Goal: Task Accomplishment & Management: Manage account settings

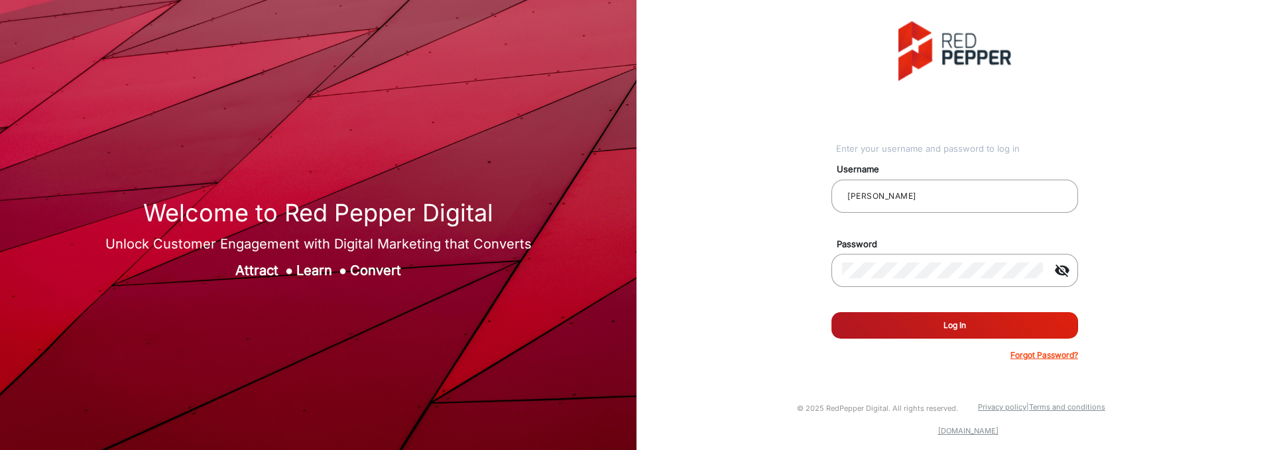
click at [872, 317] on button "Log In" at bounding box center [954, 325] width 247 height 27
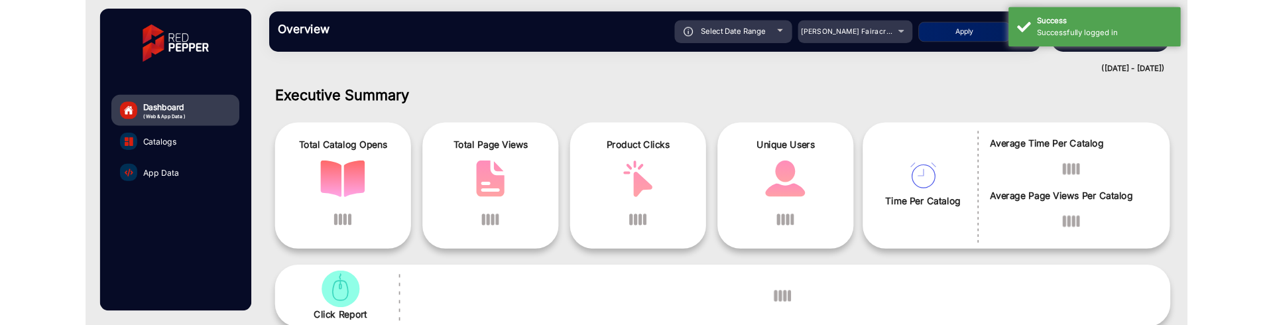
scroll to position [10, 0]
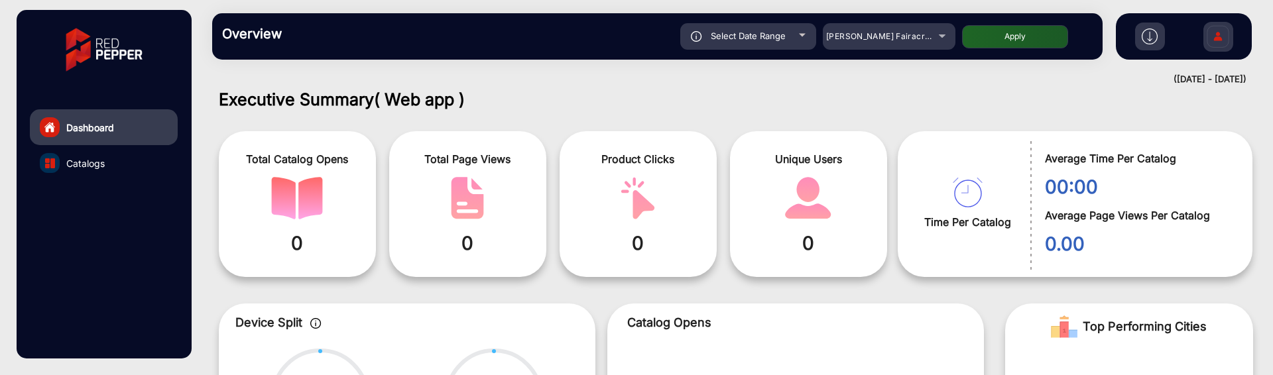
click at [1214, 34] on img at bounding box center [1218, 38] width 28 height 46
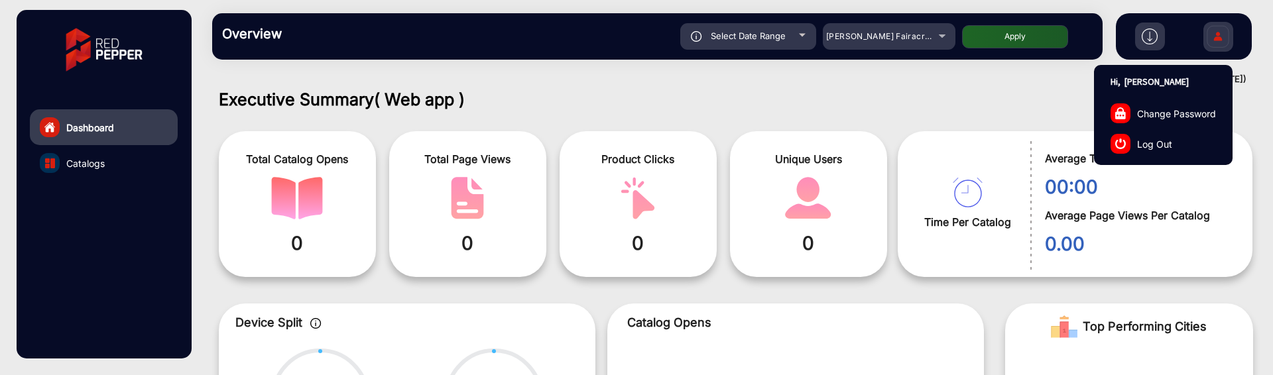
click at [1161, 133] on link "Log Out" at bounding box center [1162, 144] width 137 height 30
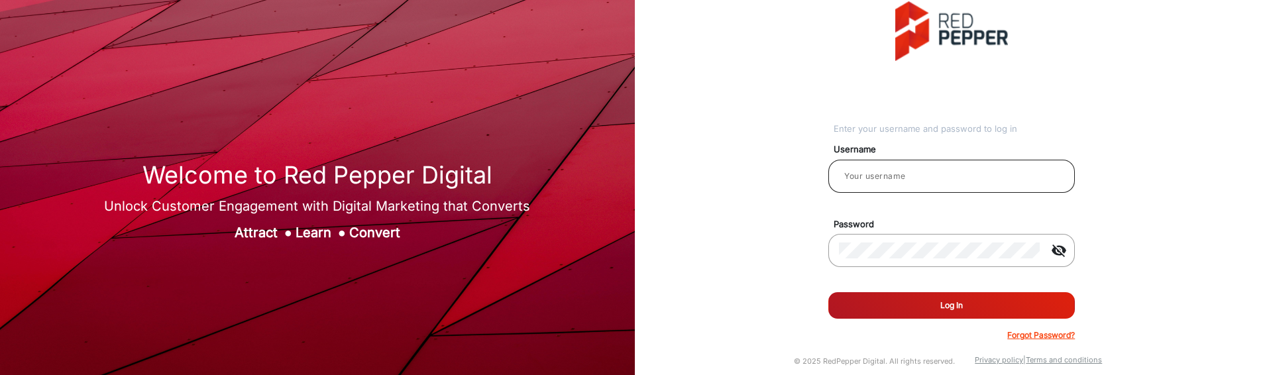
type input "[PERSON_NAME]"
click at [1067, 253] on mat-icon "visibility_off" at bounding box center [1059, 251] width 32 height 16
click at [810, 324] on div "Enter your username and password to log in Username saravanakumar Password visi…" at bounding box center [952, 171] width 655 height 343
click at [966, 306] on button "Log In" at bounding box center [952, 305] width 247 height 27
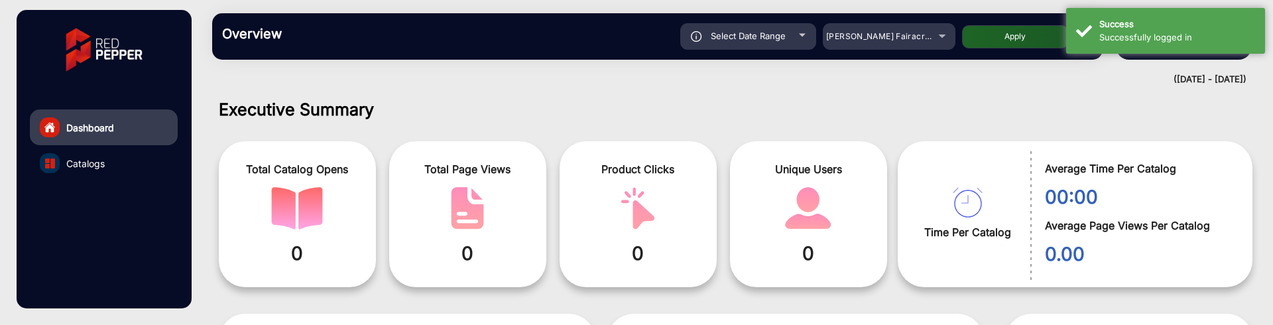
scroll to position [10, 0]
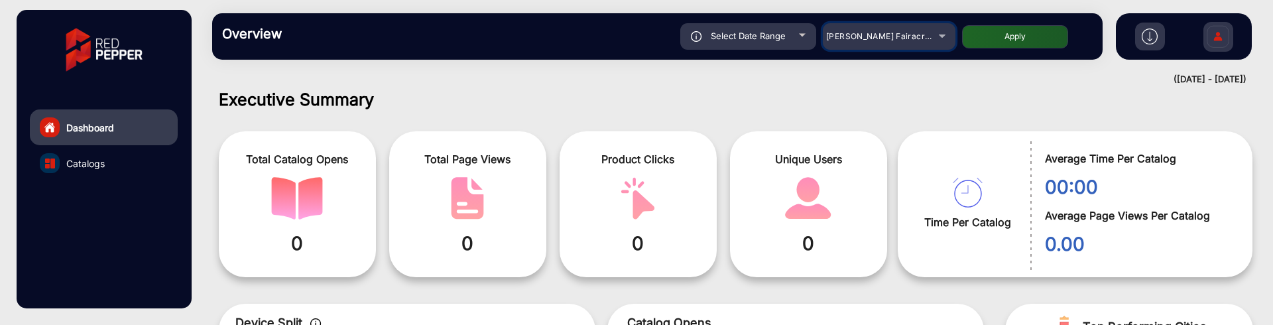
click at [929, 41] on div "Adams Fairacre Farms" at bounding box center [879, 37] width 106 height 16
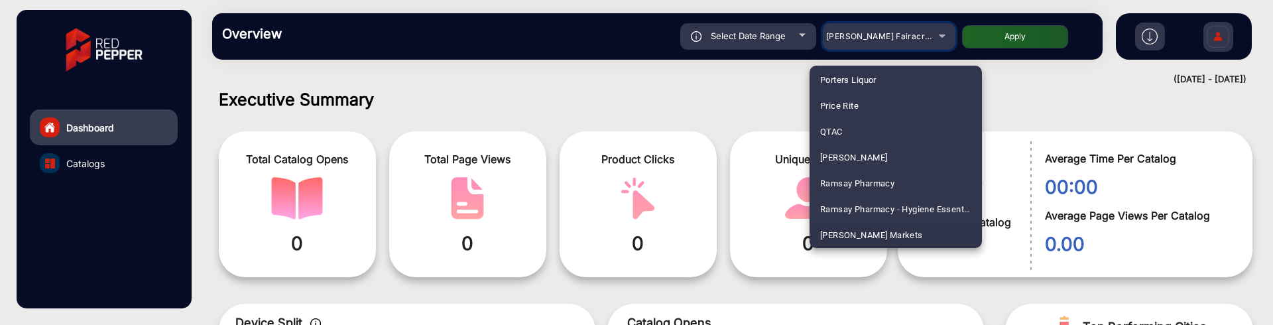
scroll to position [3184, 0]
click at [887, 207] on span "[PERSON_NAME] Markets" at bounding box center [871, 209] width 103 height 26
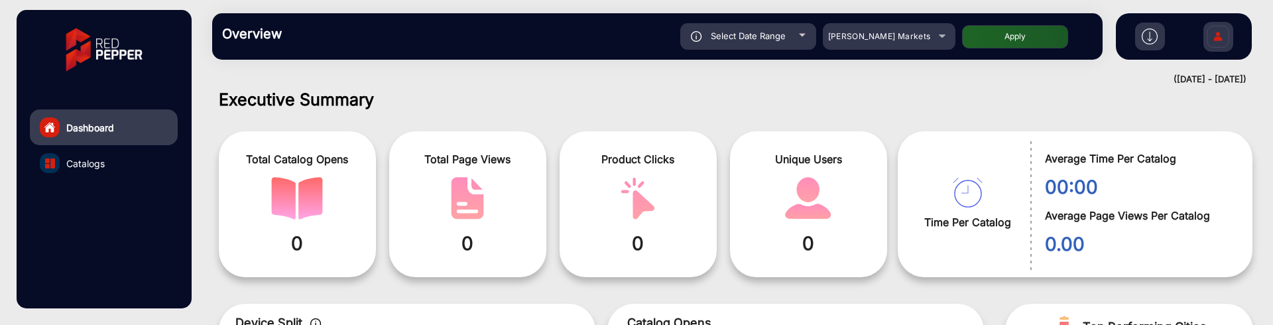
click at [998, 46] on button "Apply" at bounding box center [1015, 36] width 106 height 23
type input "[DATE]"
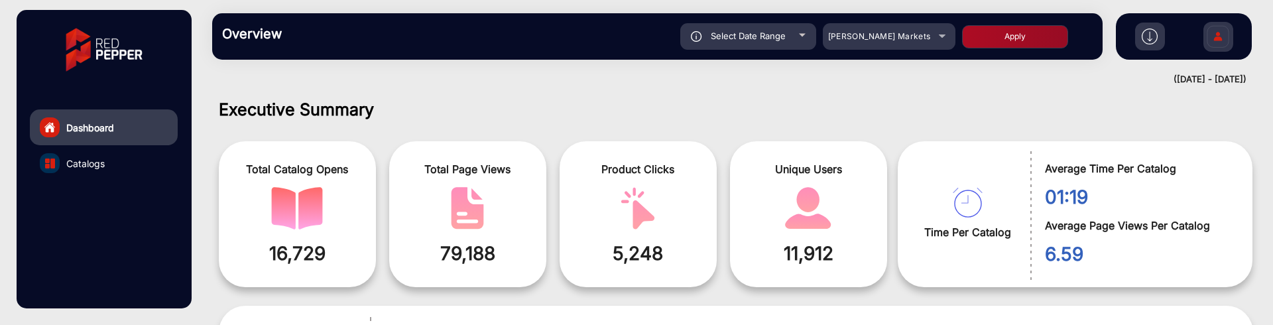
scroll to position [10, 0]
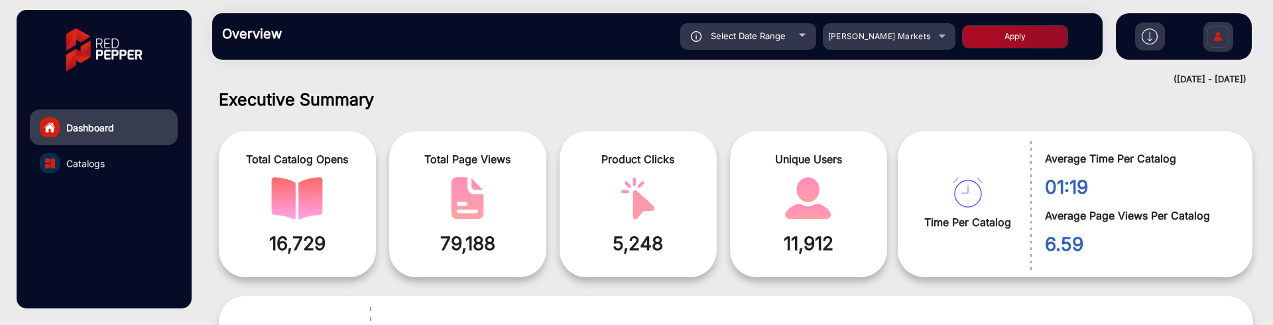
click at [1027, 36] on button "Apply" at bounding box center [1015, 36] width 106 height 23
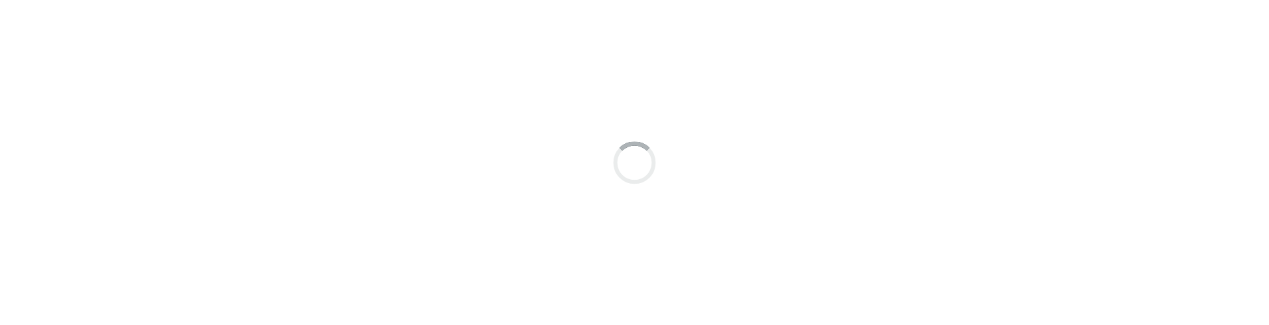
scroll to position [10, 0]
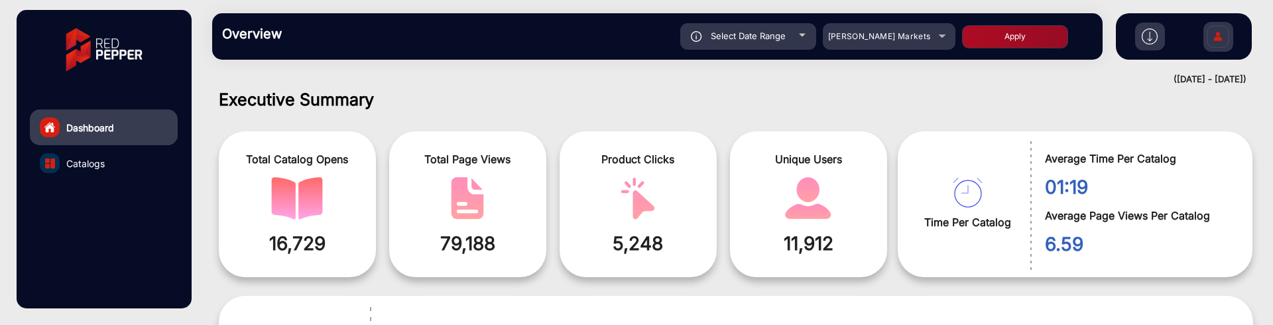
click at [1222, 40] on img at bounding box center [1218, 38] width 28 height 46
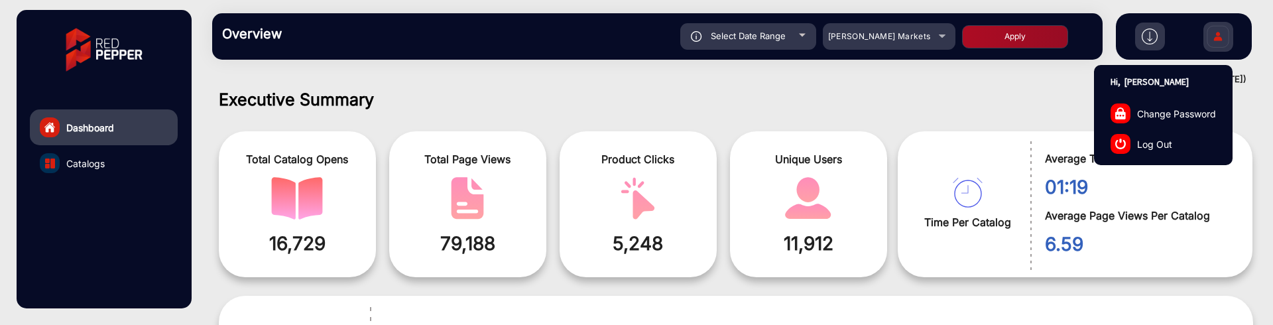
click at [1157, 141] on span "Log Out" at bounding box center [1154, 144] width 35 height 14
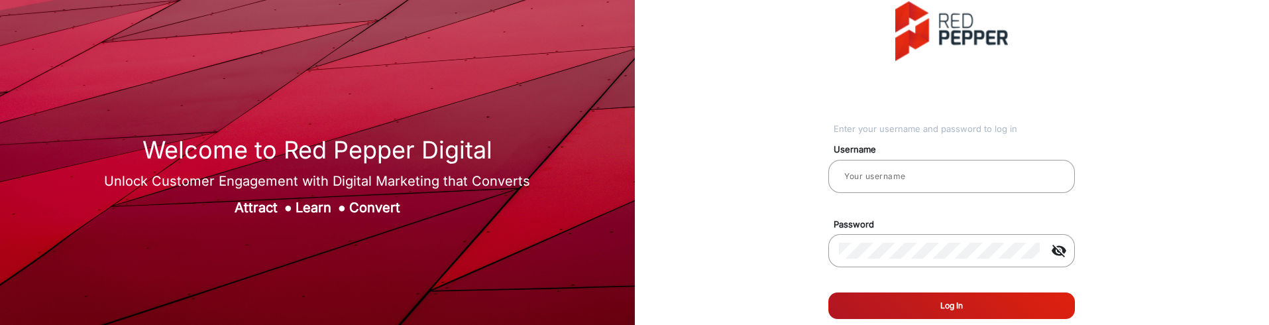
type input "[PERSON_NAME]"
